Goal: Transaction & Acquisition: Download file/media

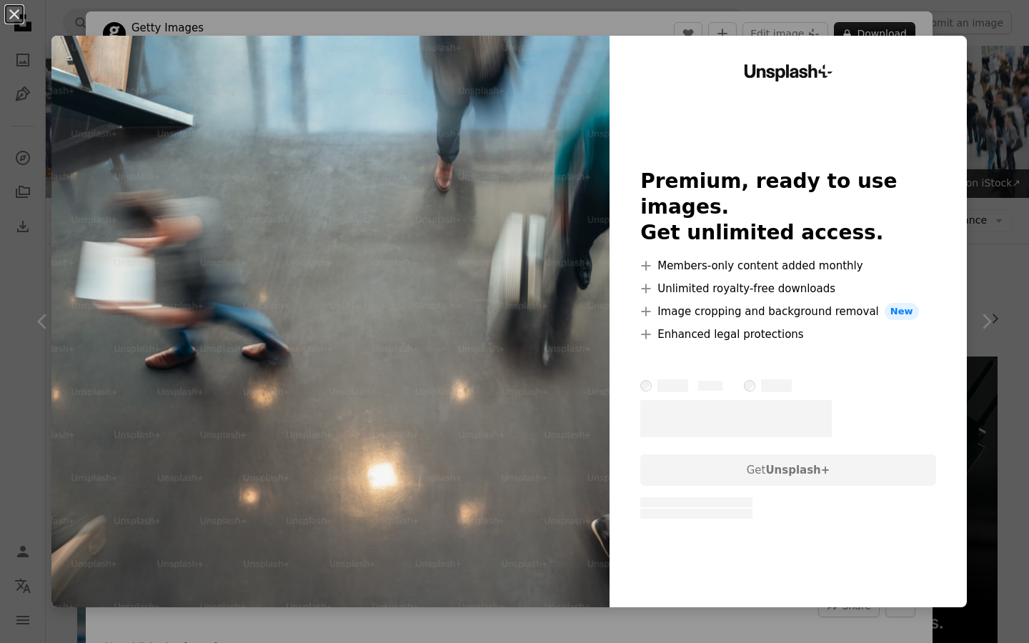
scroll to position [433, 0]
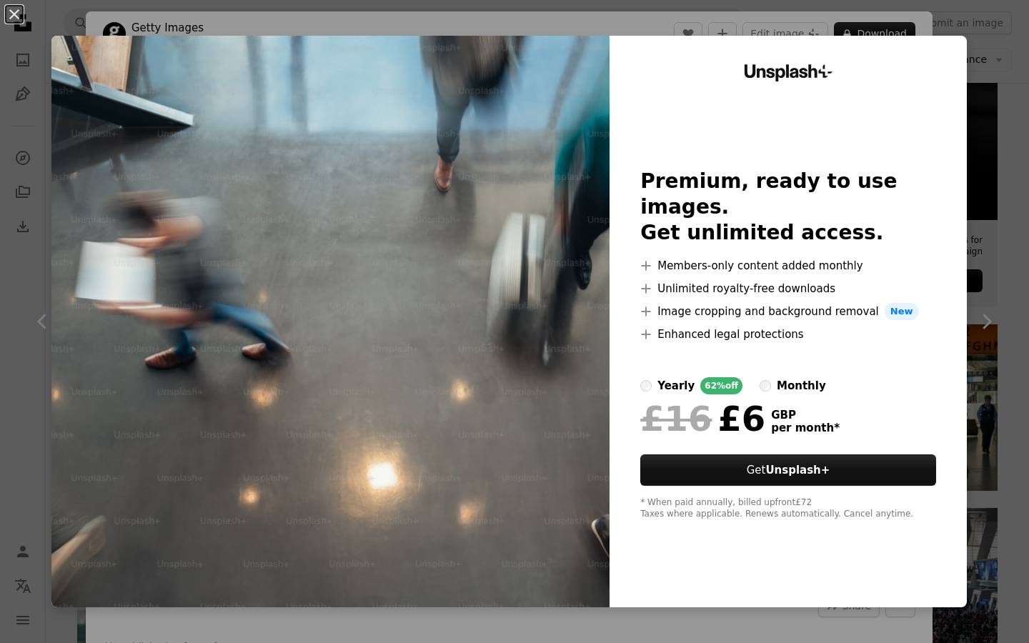
click at [94, 41] on img at bounding box center [330, 322] width 558 height 572
click at [43, 59] on div "An X shape Unsplash+ Premium, ready to use images. Get unlimited access. A plus…" at bounding box center [514, 321] width 1029 height 643
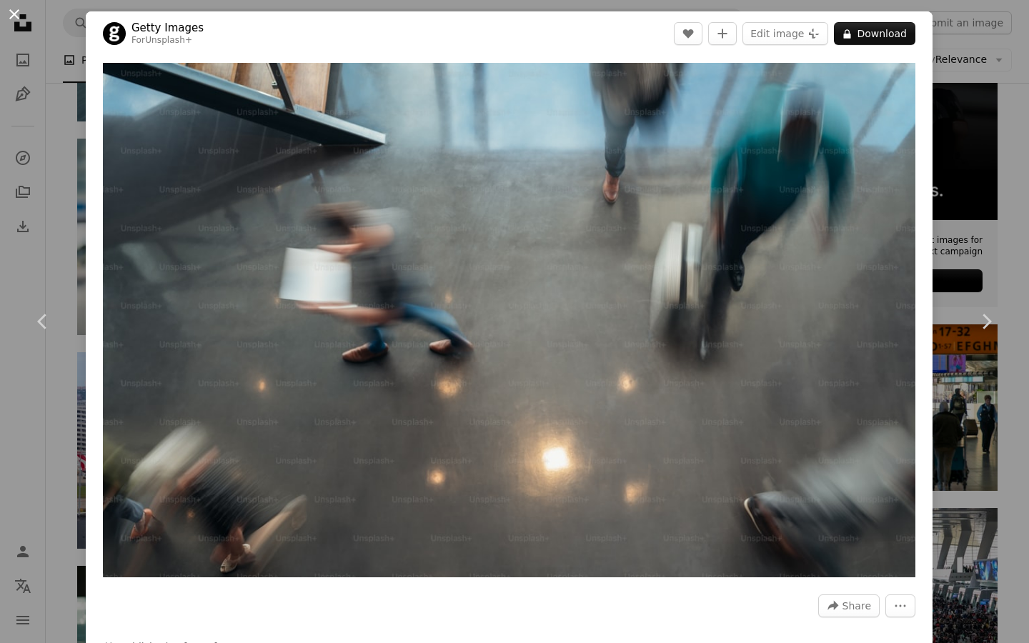
click at [16, 21] on button "An X shape" at bounding box center [14, 14] width 17 height 17
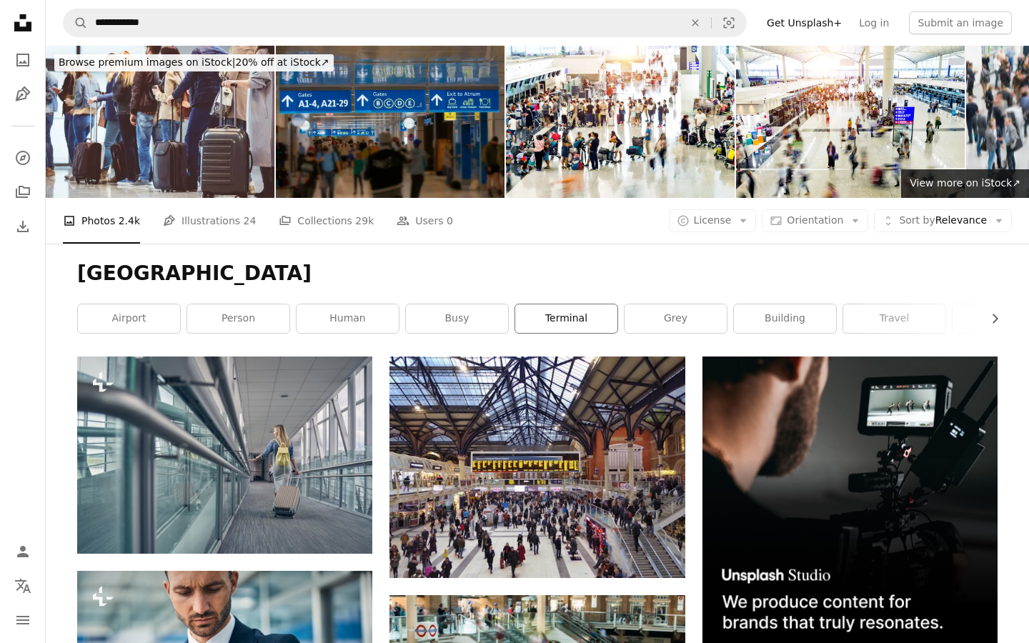
click at [531, 333] on link "terminal" at bounding box center [566, 319] width 102 height 29
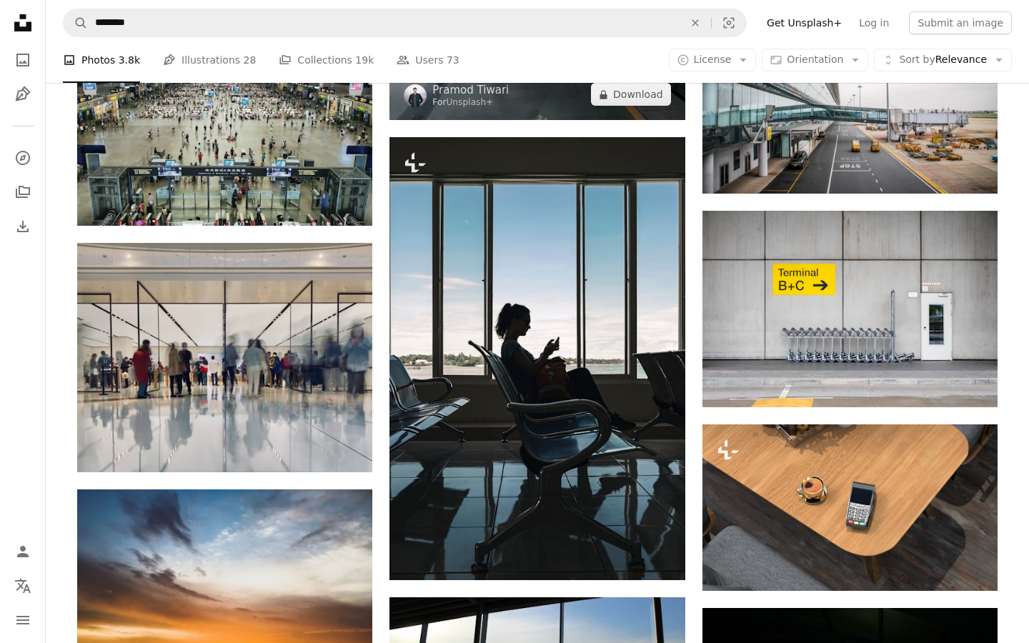
scroll to position [1116, 0]
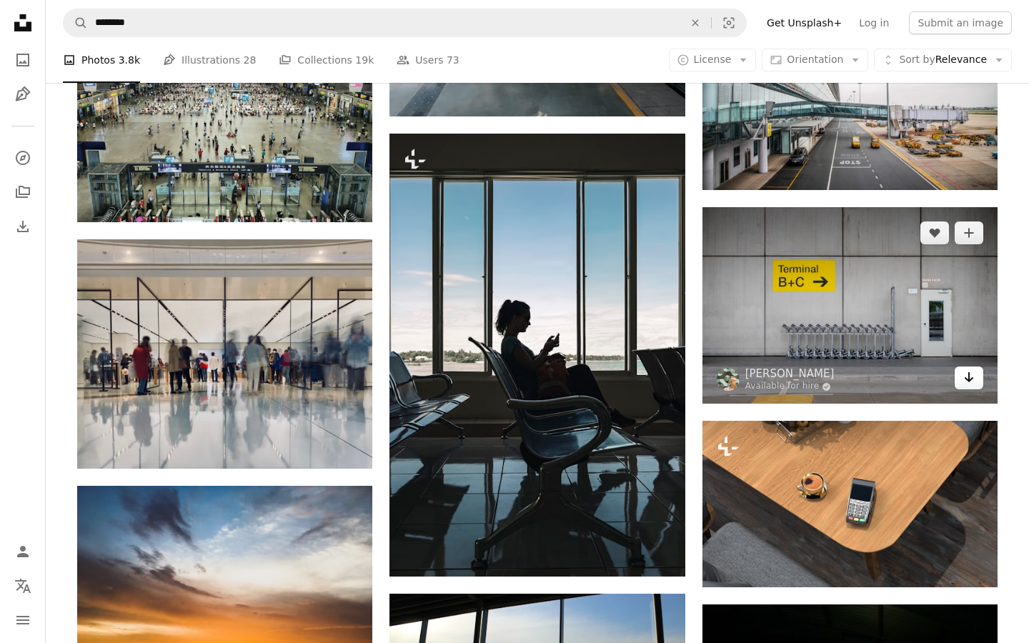
click at [962, 384] on link "Arrow pointing down" at bounding box center [969, 378] width 29 height 23
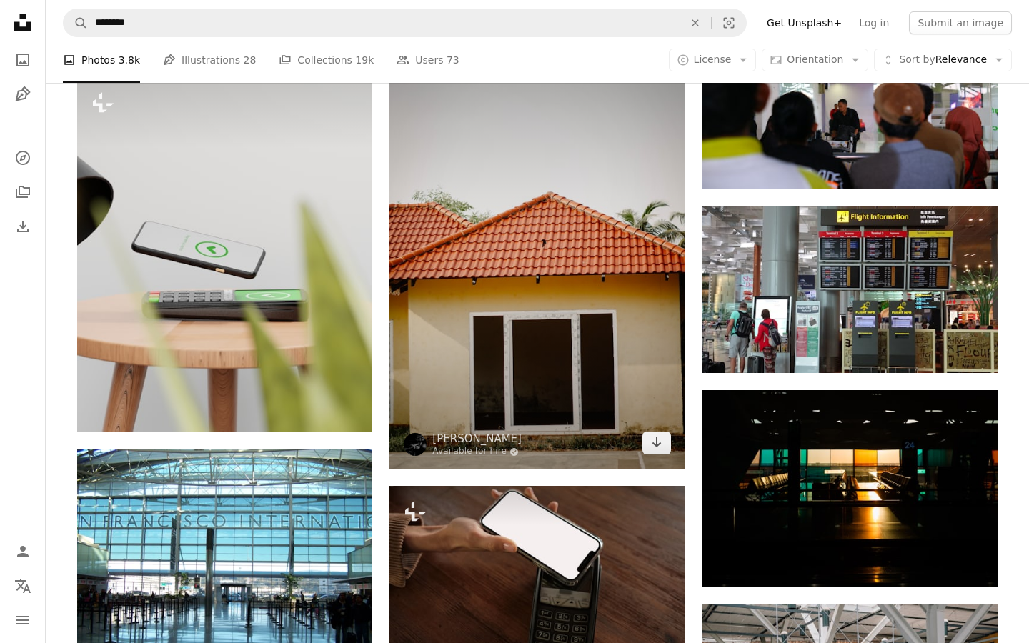
scroll to position [2351, 0]
